Goal: Information Seeking & Learning: Learn about a topic

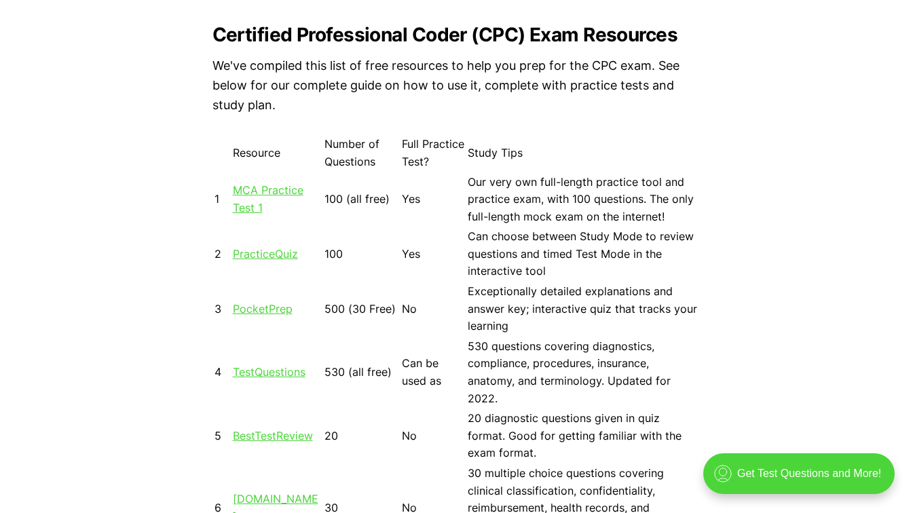
scroll to position [1154, 0]
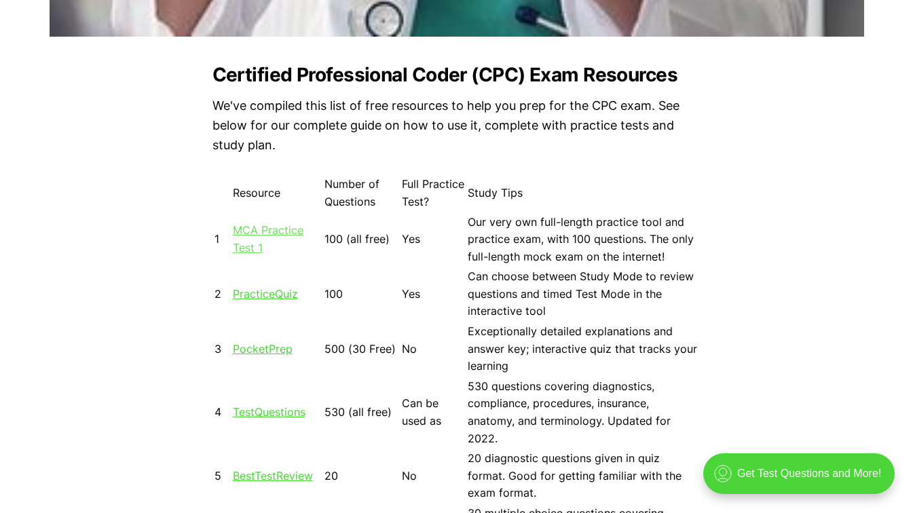
click at [250, 227] on link "MCA Practice Test 1" at bounding box center [268, 238] width 71 height 31
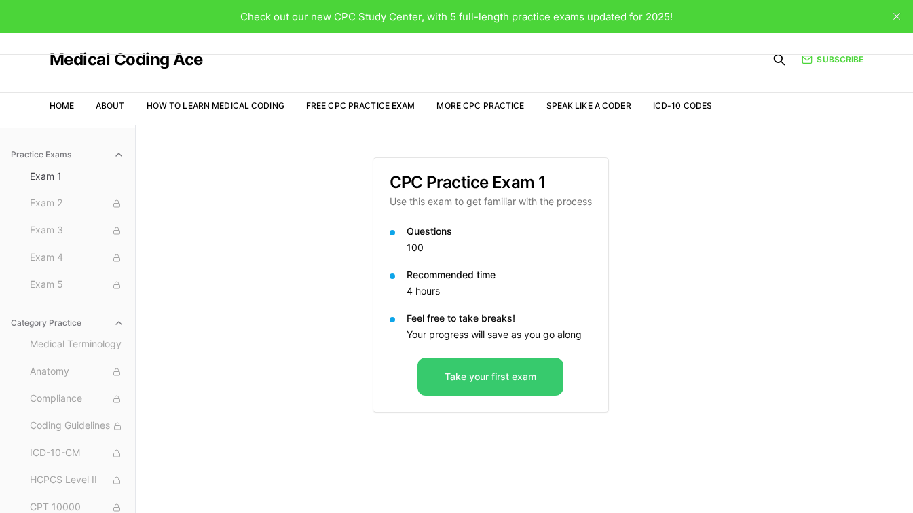
click at [484, 383] on button "Take your first exam" at bounding box center [490, 377] width 146 height 38
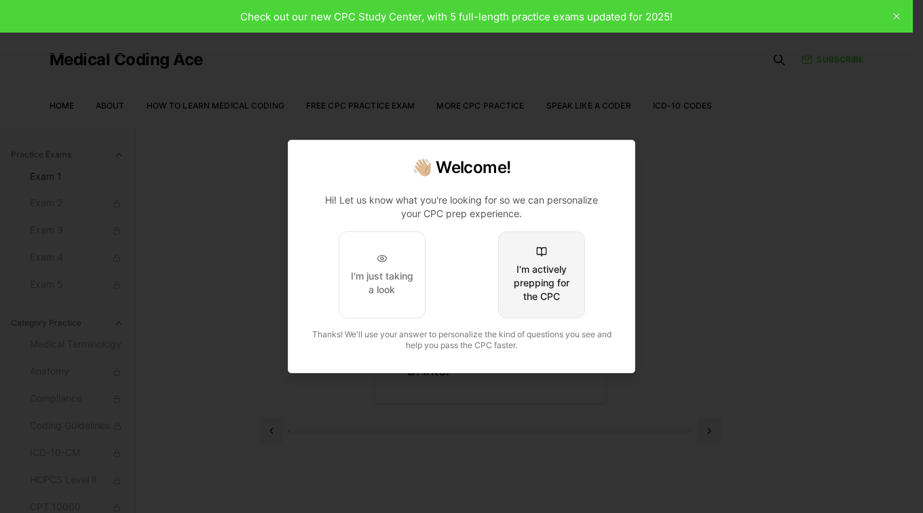
click at [531, 286] on div "I'm actively prepping for the CPC" at bounding box center [542, 283] width 64 height 41
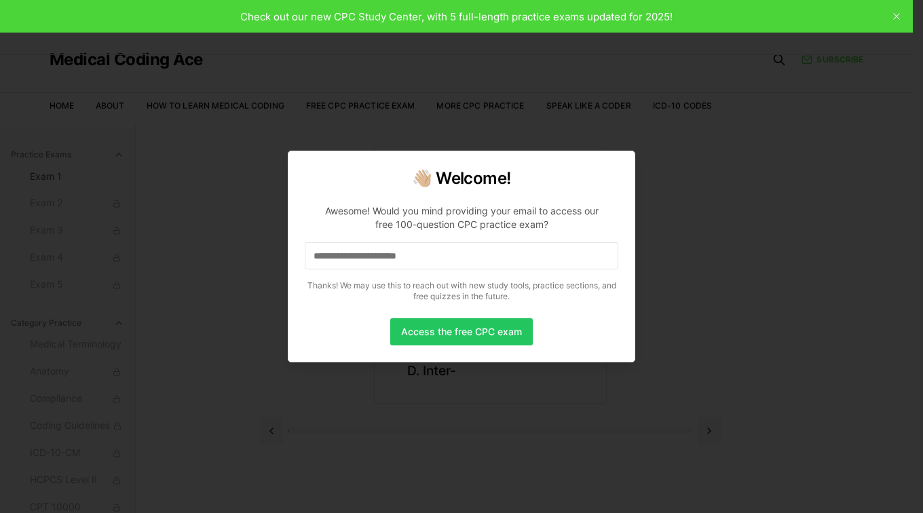
click at [519, 258] on input at bounding box center [462, 255] width 314 height 27
click at [454, 330] on button "Access the free CPC exam" at bounding box center [461, 331] width 143 height 27
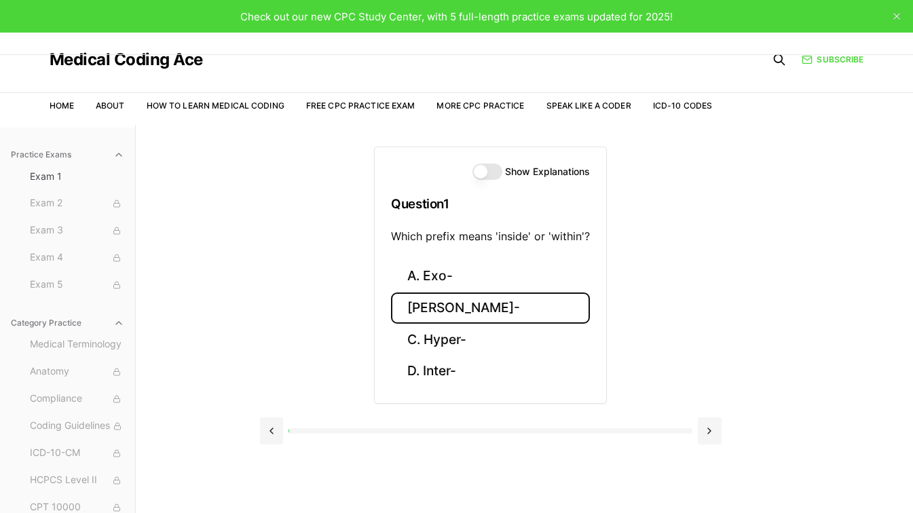
click at [428, 309] on button "[PERSON_NAME]-" at bounding box center [490, 308] width 199 height 32
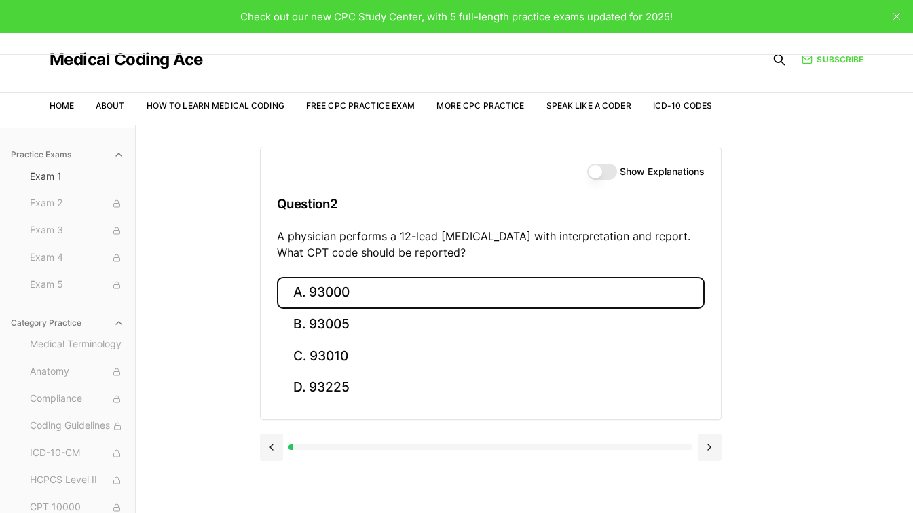
click at [338, 288] on button "A. 93000" at bounding box center [491, 293] width 428 height 32
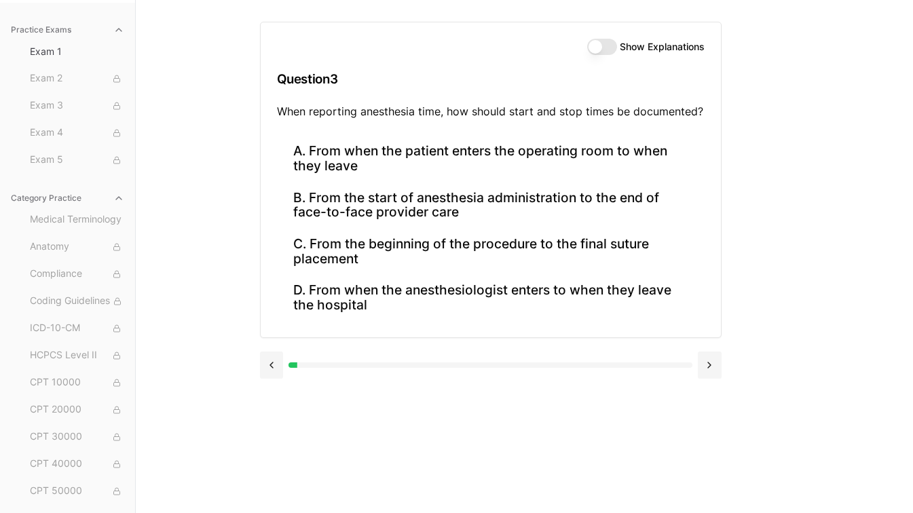
scroll to position [57, 0]
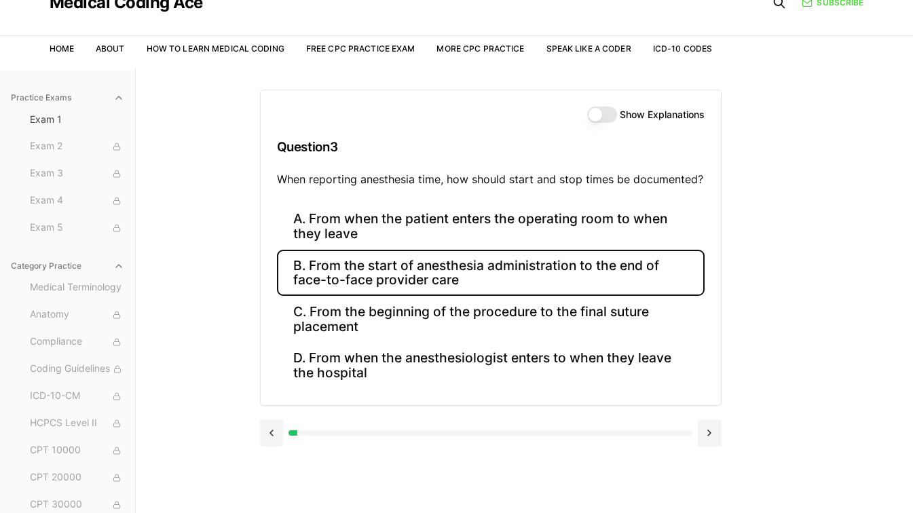
click at [347, 276] on button "B. From the start of anesthesia administration to the end of face-to-face provi…" at bounding box center [491, 273] width 428 height 46
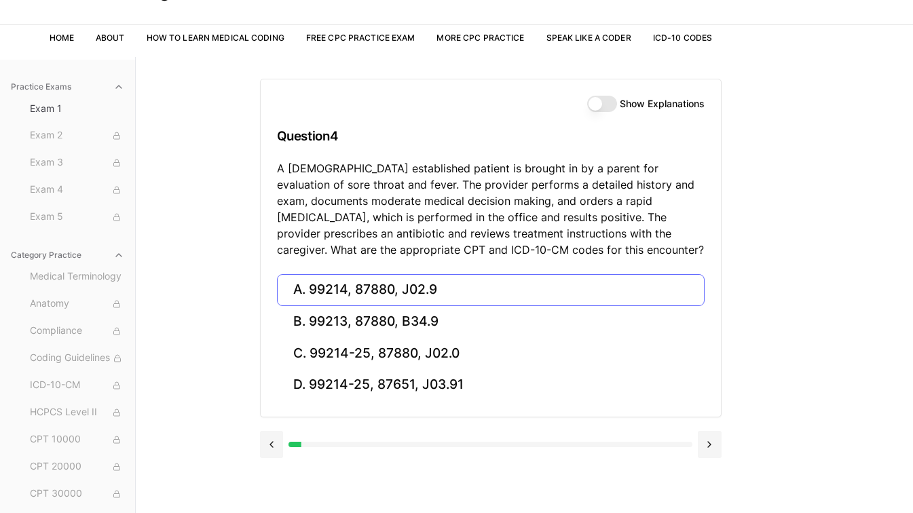
scroll to position [125, 0]
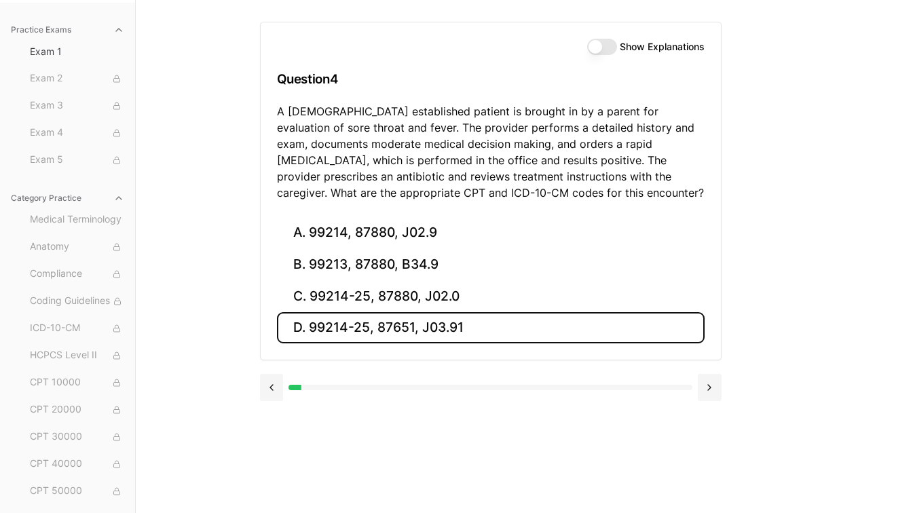
click at [347, 322] on button "D. 99214-25, 87651, J03.91" at bounding box center [491, 328] width 428 height 32
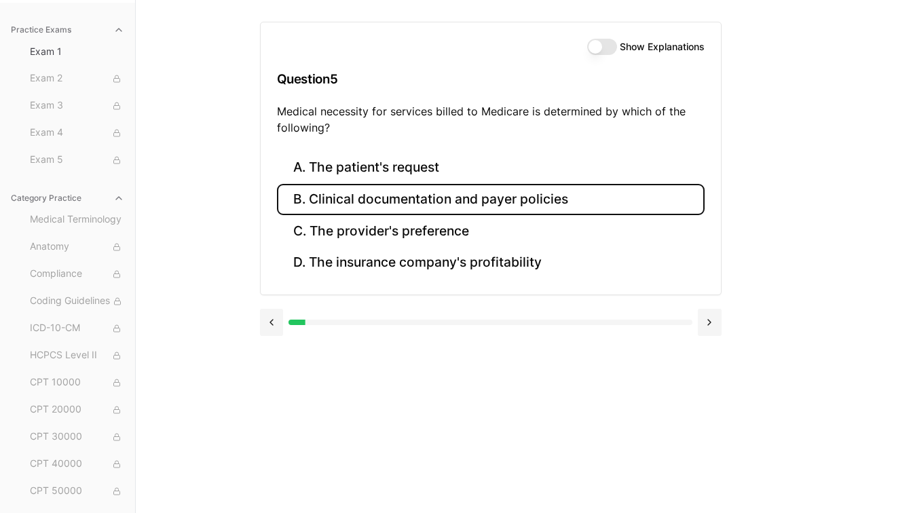
click at [387, 204] on button "B. Clinical documentation and payer policies" at bounding box center [491, 200] width 428 height 32
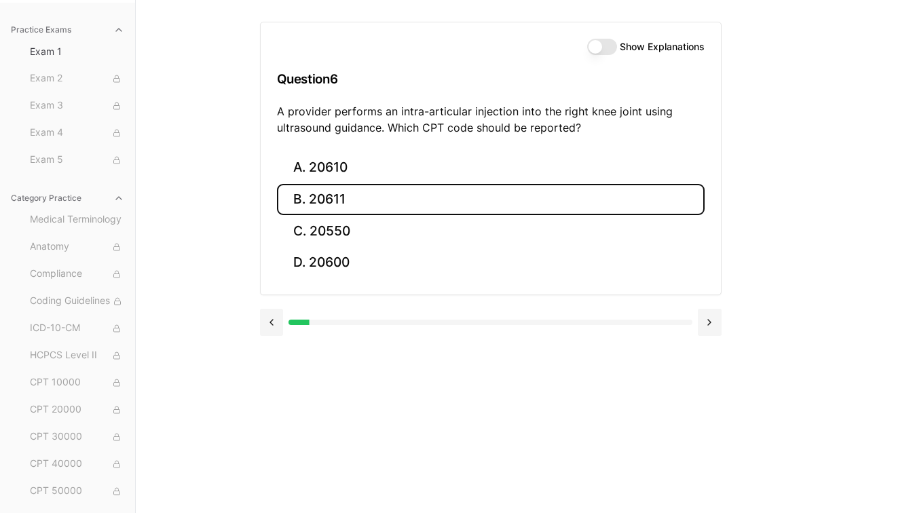
click at [333, 202] on button "B. 20611" at bounding box center [491, 200] width 428 height 32
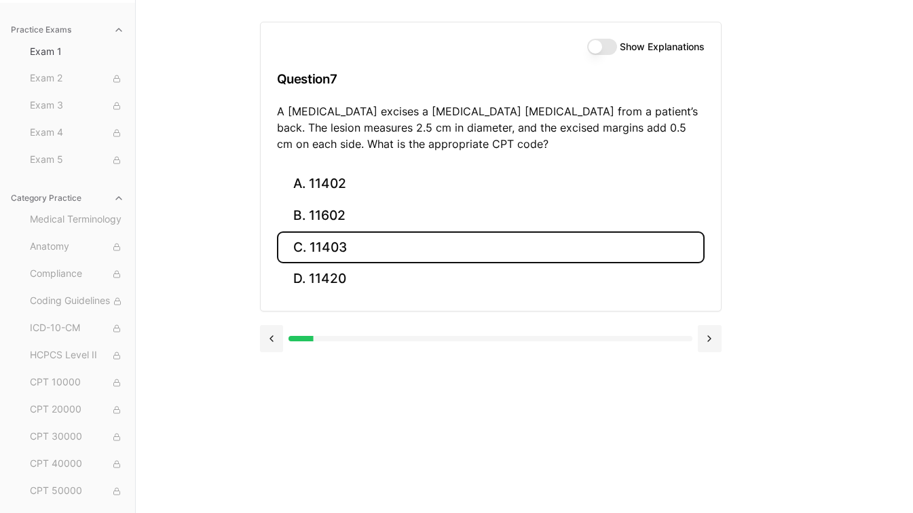
click at [337, 245] on button "C. 11403" at bounding box center [491, 247] width 428 height 32
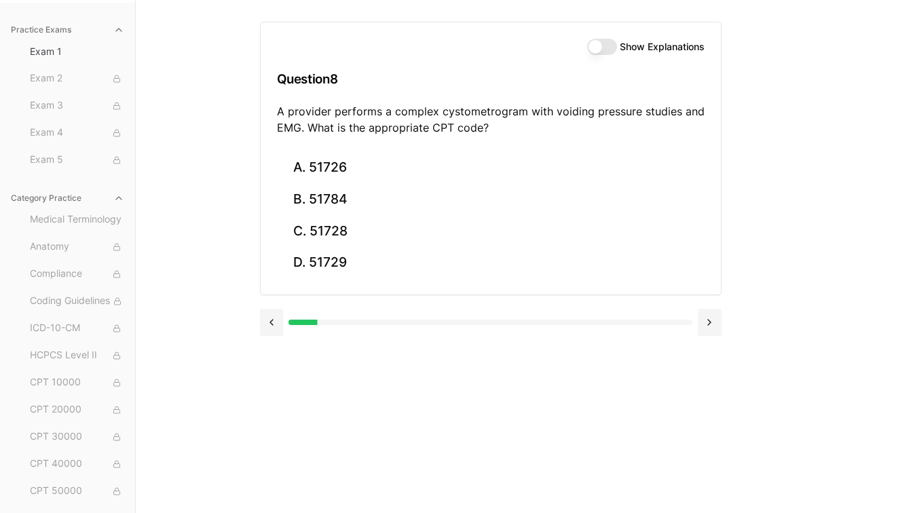
click at [272, 322] on button at bounding box center [272, 322] width 24 height 27
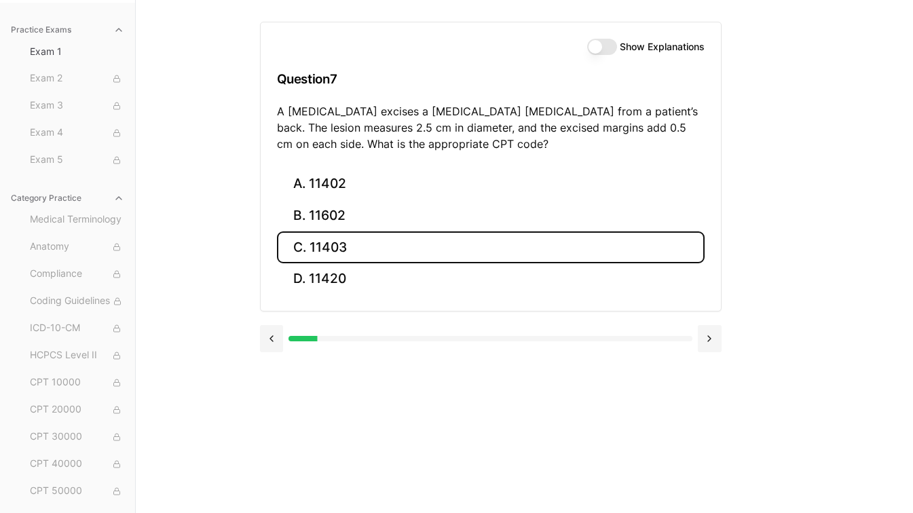
click at [601, 45] on button "Show Explanations" at bounding box center [602, 47] width 30 height 16
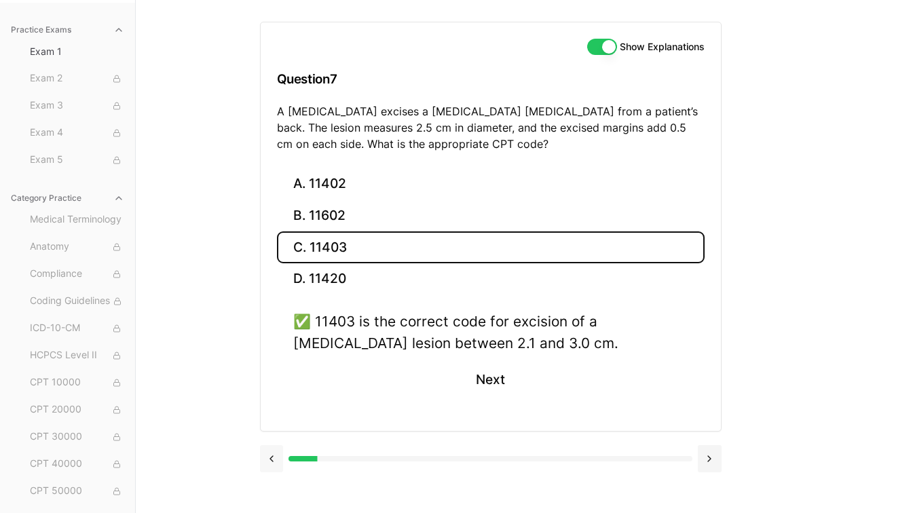
click at [278, 466] on button at bounding box center [272, 458] width 24 height 27
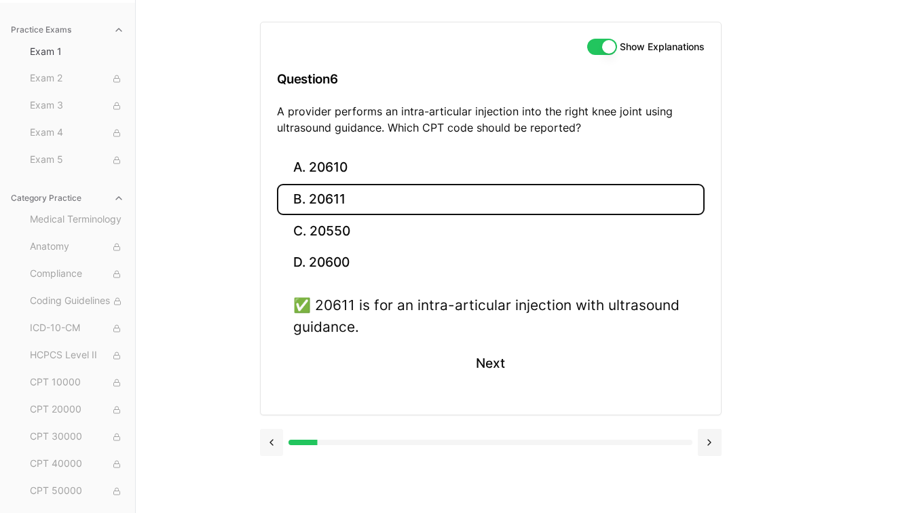
click at [270, 452] on button at bounding box center [272, 442] width 24 height 27
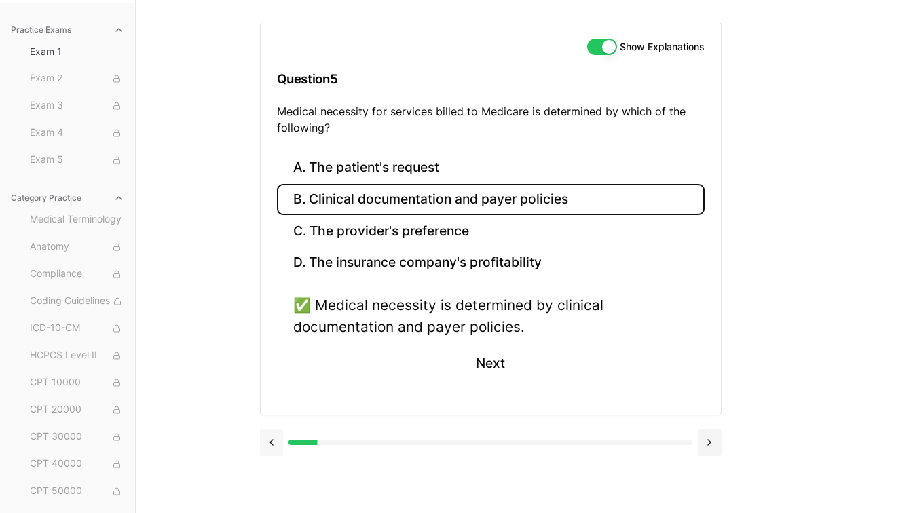
click at [276, 446] on button at bounding box center [272, 442] width 24 height 27
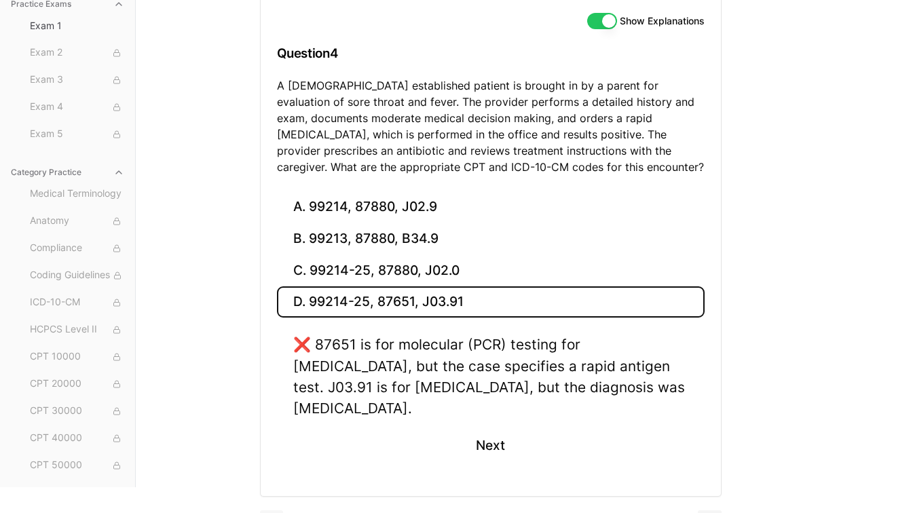
scroll to position [165, 0]
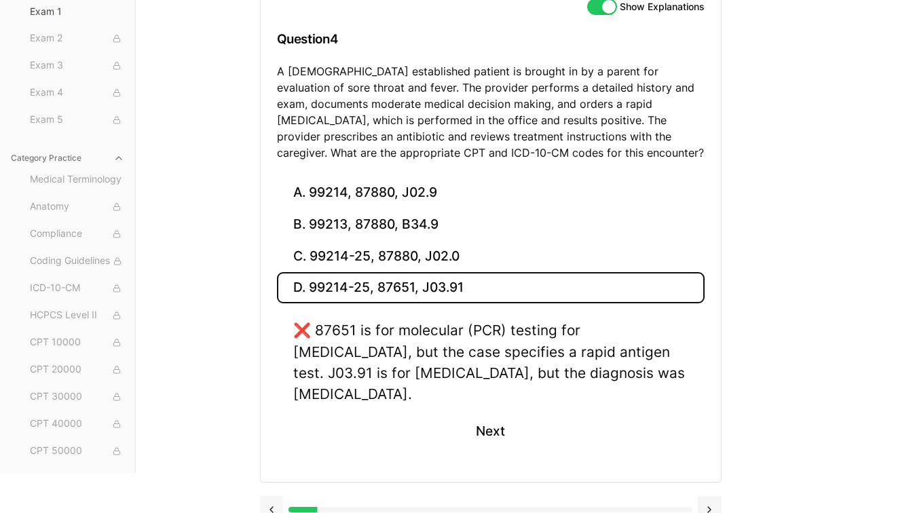
click at [271, 496] on button at bounding box center [272, 509] width 24 height 27
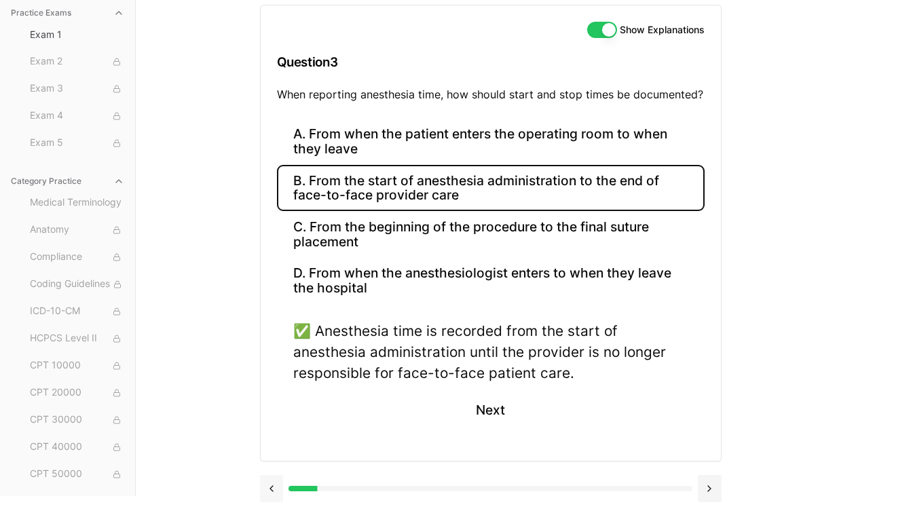
scroll to position [142, 0]
click at [274, 490] on button at bounding box center [272, 488] width 24 height 27
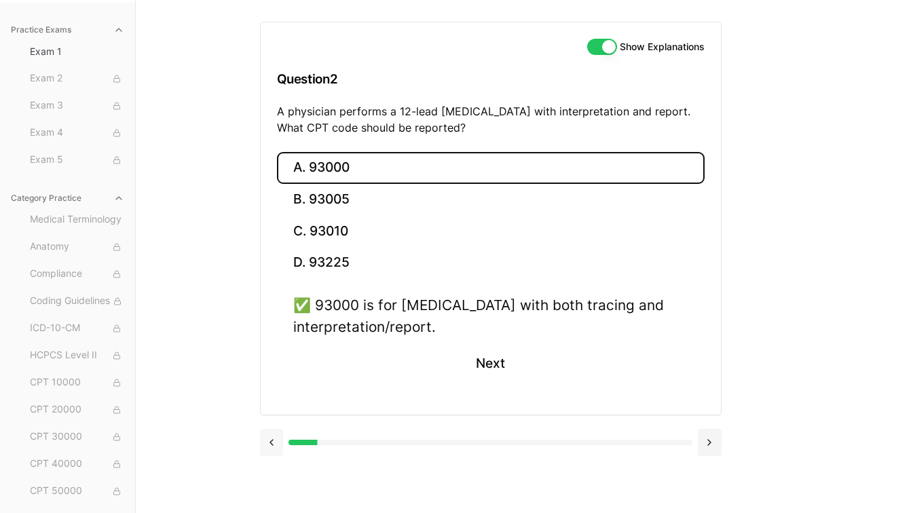
click at [276, 442] on button at bounding box center [272, 442] width 24 height 27
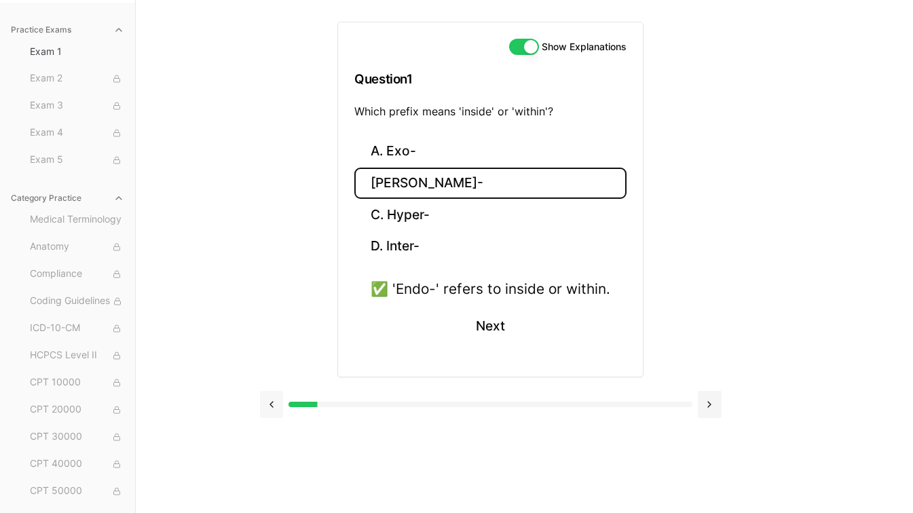
click at [272, 412] on button at bounding box center [272, 404] width 24 height 27
click at [717, 401] on button at bounding box center [710, 404] width 24 height 27
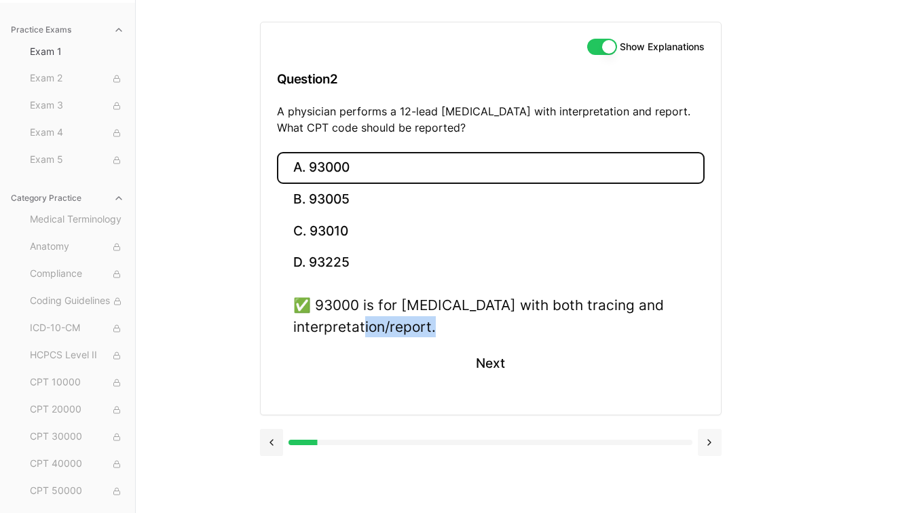
click at [717, 401] on div "A. 93000 B. 93005 C. 93010 D. 93225 ✅ 93000 is for [MEDICAL_DATA] with both tra…" at bounding box center [491, 283] width 460 height 263
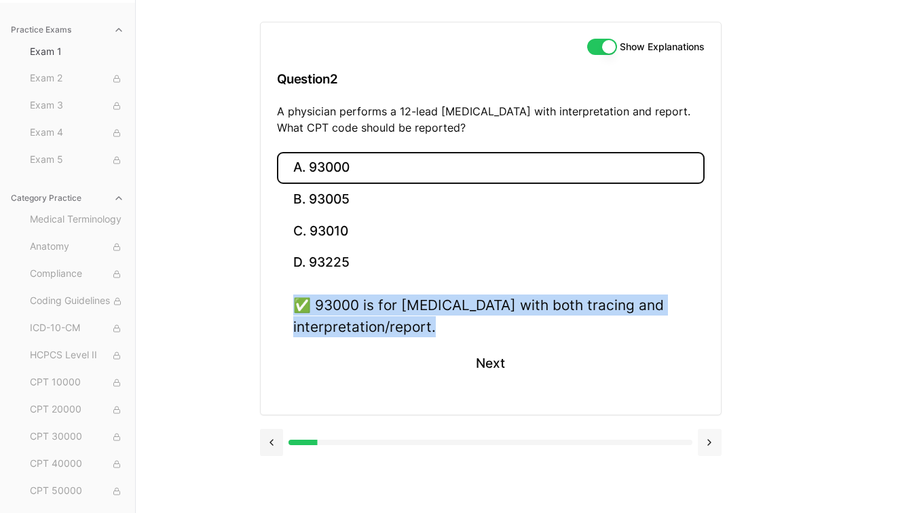
click at [717, 401] on div "A. 93000 B. 93005 C. 93010 D. 93225 ✅ 93000 is for [MEDICAL_DATA] with both tra…" at bounding box center [491, 283] width 460 height 263
drag, startPoint x: 717, startPoint y: 401, endPoint x: 714, endPoint y: 437, distance: 36.1
click at [714, 437] on button at bounding box center [710, 442] width 24 height 27
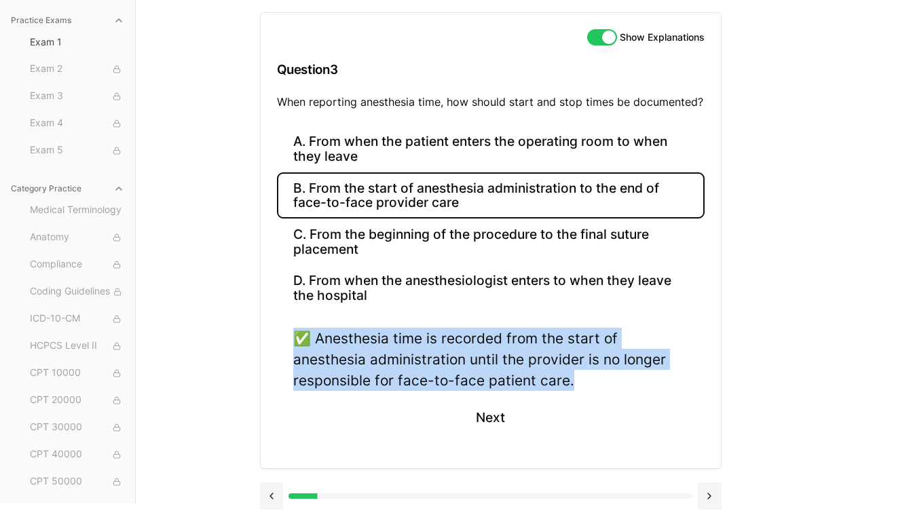
scroll to position [142, 0]
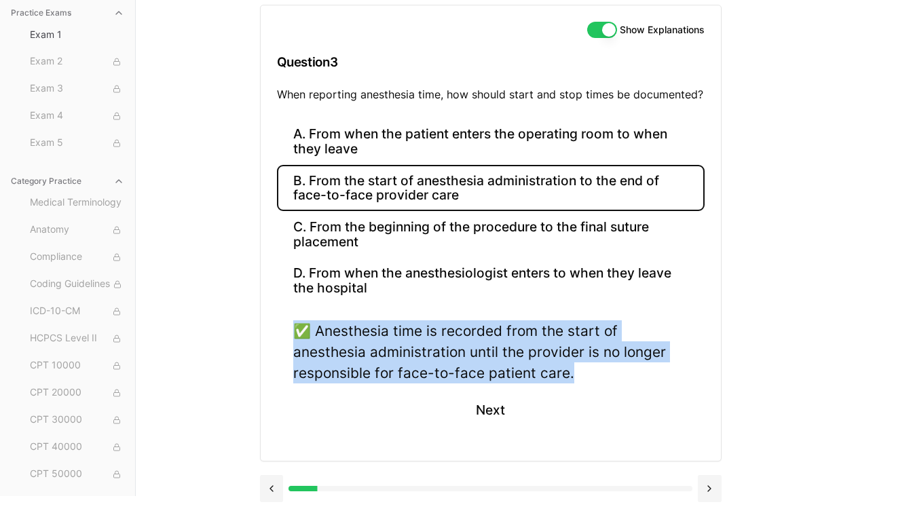
click at [715, 489] on button at bounding box center [710, 488] width 24 height 27
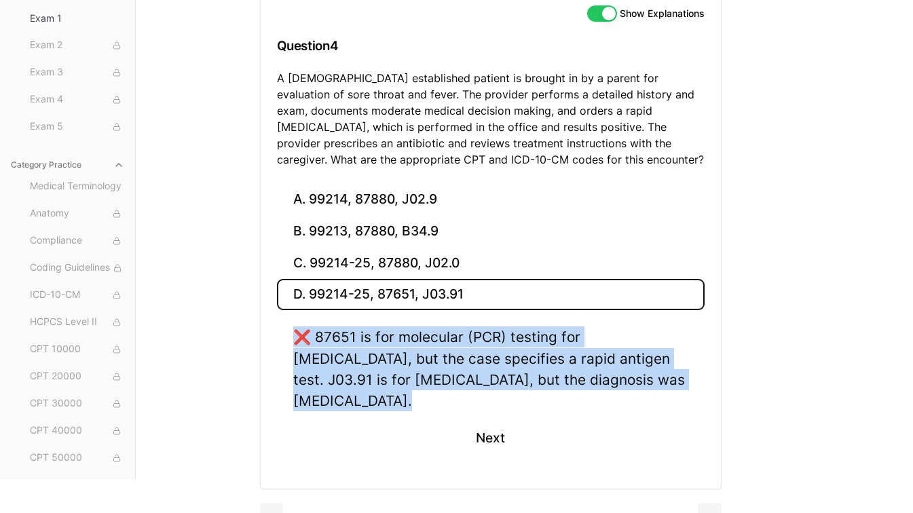
scroll to position [165, 0]
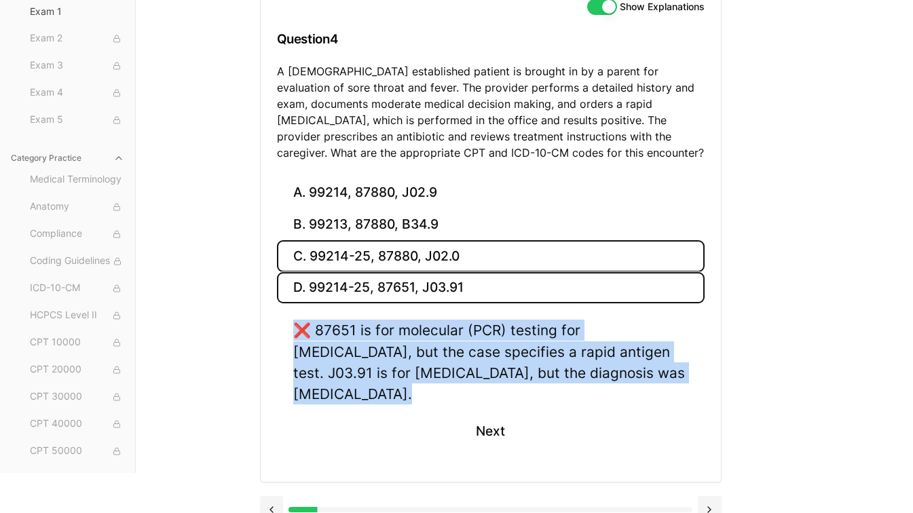
click at [381, 256] on button "C. 99214-25, 87880, J02.0" at bounding box center [491, 256] width 428 height 32
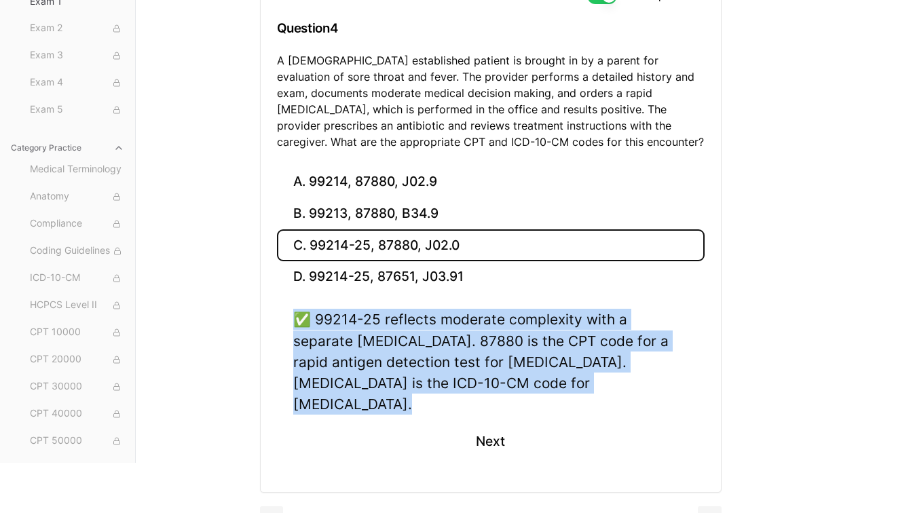
scroll to position [186, 0]
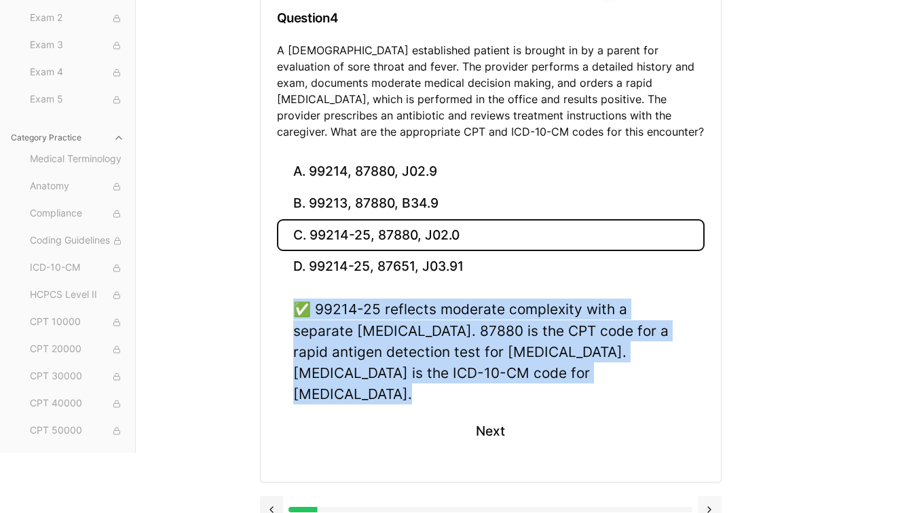
click at [709, 496] on button at bounding box center [710, 509] width 24 height 27
